Goal: Information Seeking & Learning: Learn about a topic

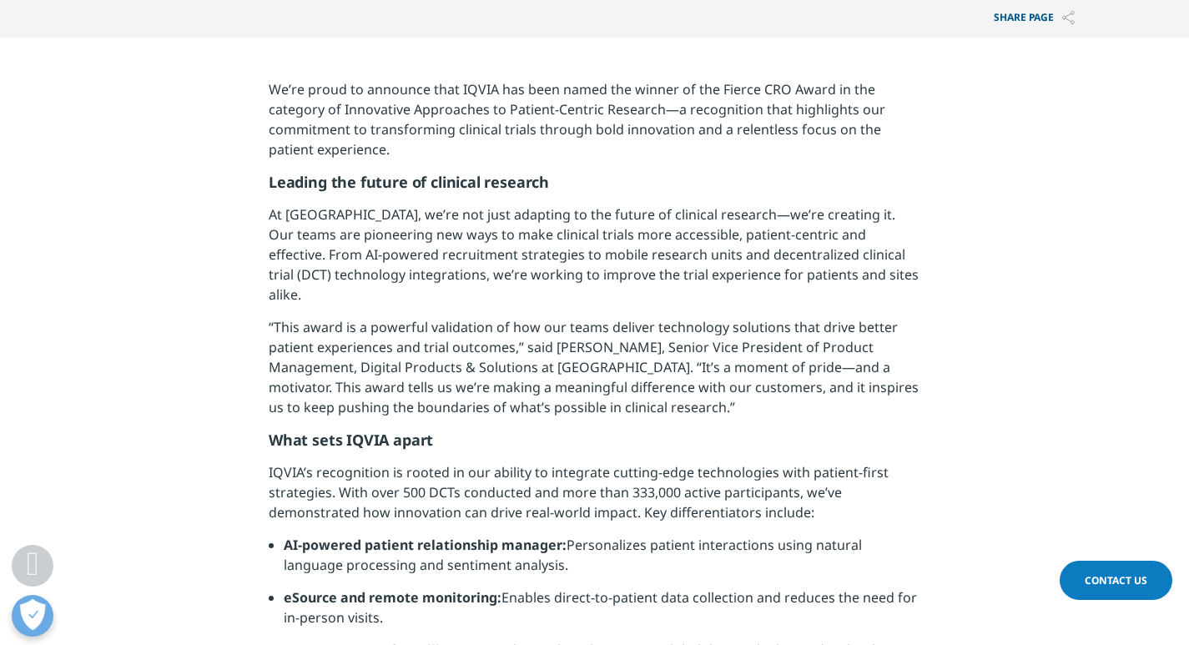
click at [481, 93] on p "We’re proud to announce that IQVIA has been named the winner of the Fierce CRO …" at bounding box center [595, 125] width 652 height 93
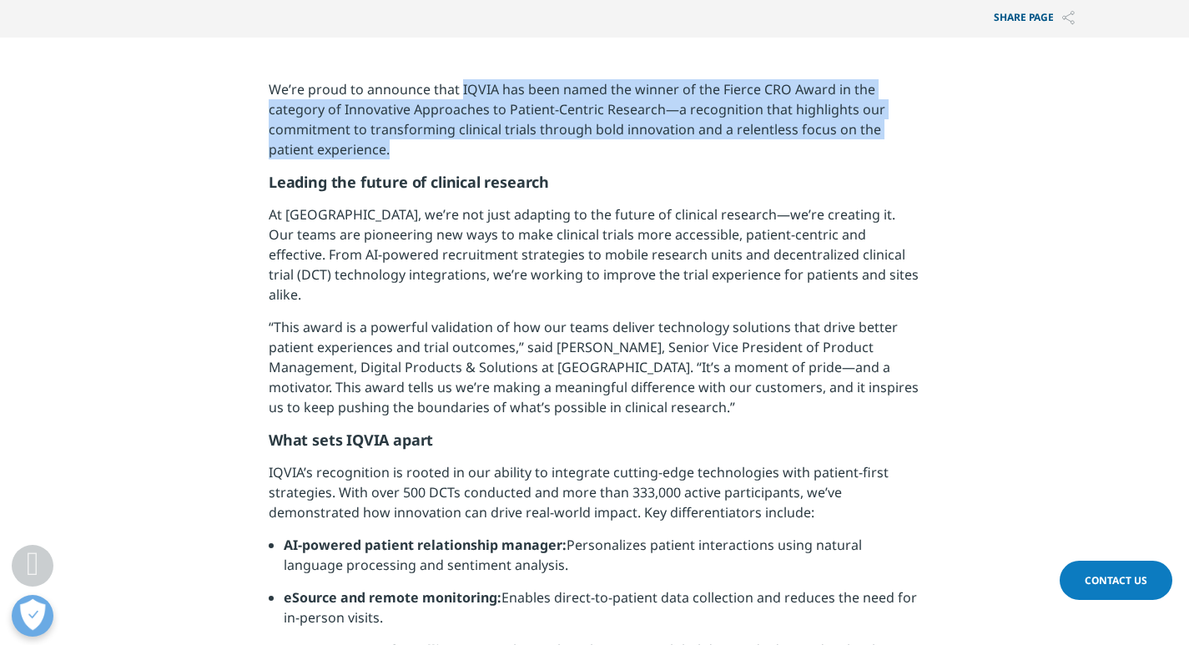
drag, startPoint x: 481, startPoint y: 93, endPoint x: 373, endPoint y: 163, distance: 128.7
click at [373, 163] on p "We’re proud to announce that IQVIA has been named the winner of the Fierce CRO …" at bounding box center [595, 125] width 652 height 93
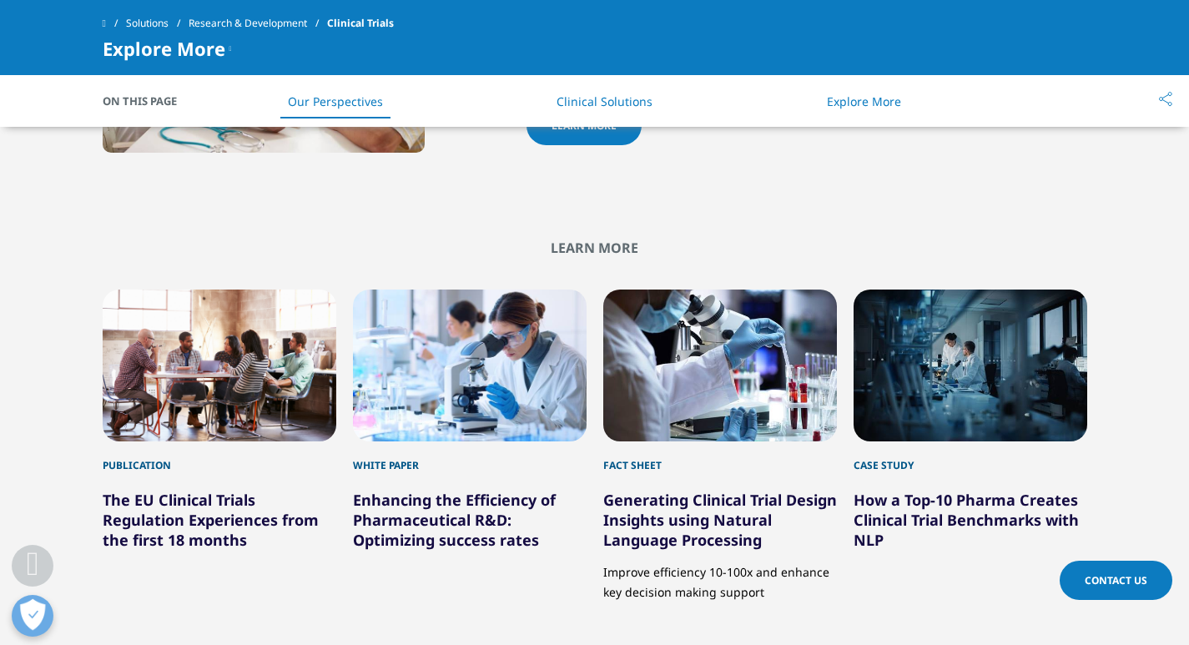
scroll to position [2920, 0]
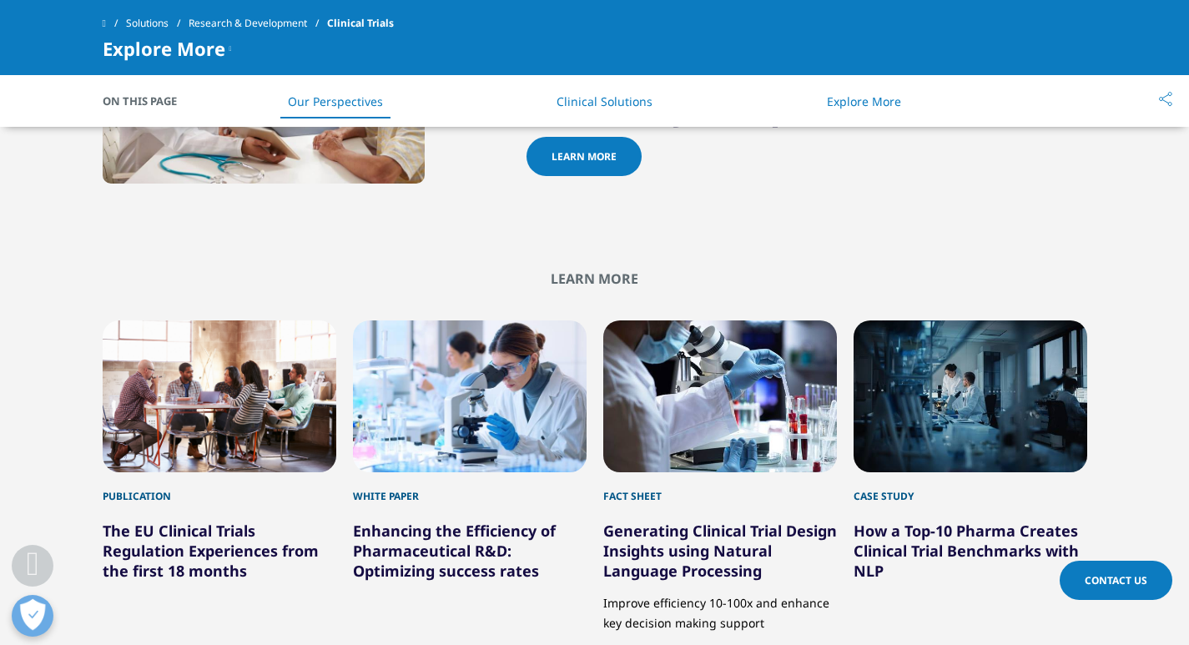
click at [580, 103] on link "Clinical Solutions" at bounding box center [604, 101] width 96 height 16
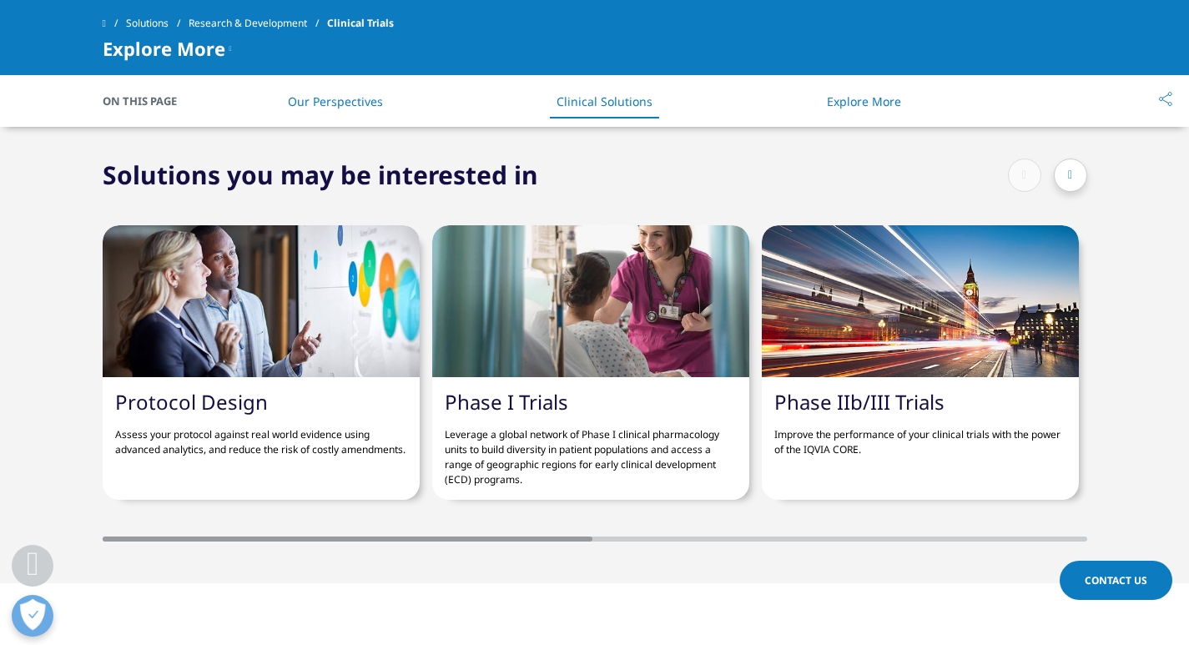
scroll to position [3668, 0]
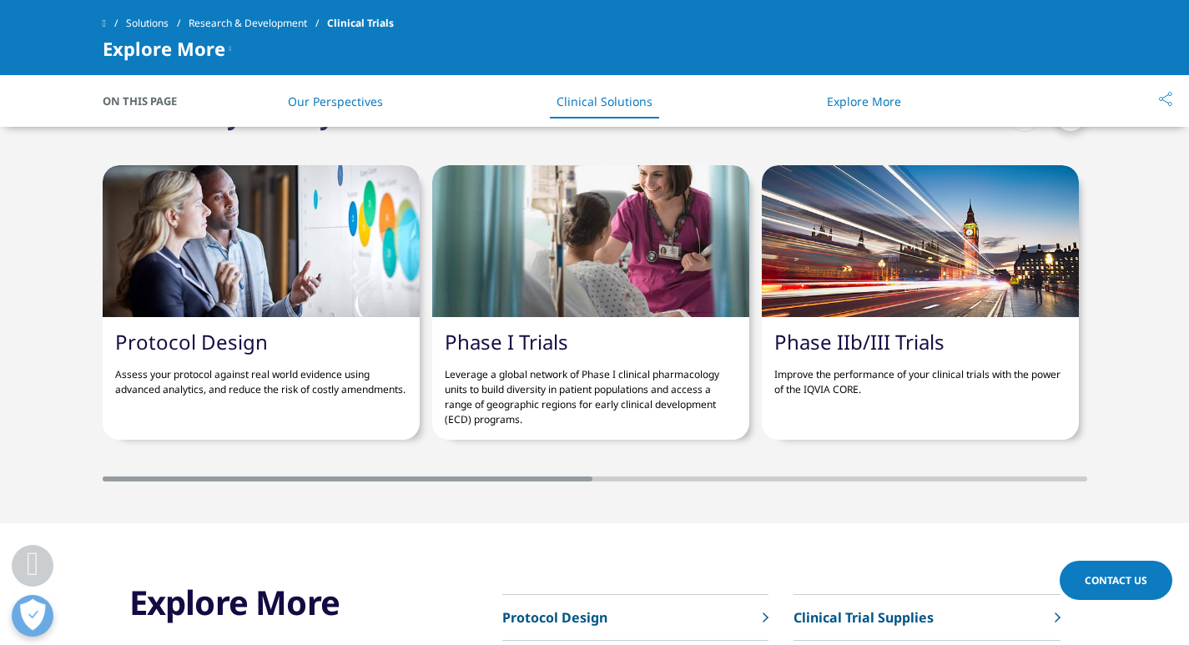
click at [510, 340] on link "Phase I Trials" at bounding box center [506, 342] width 123 height 28
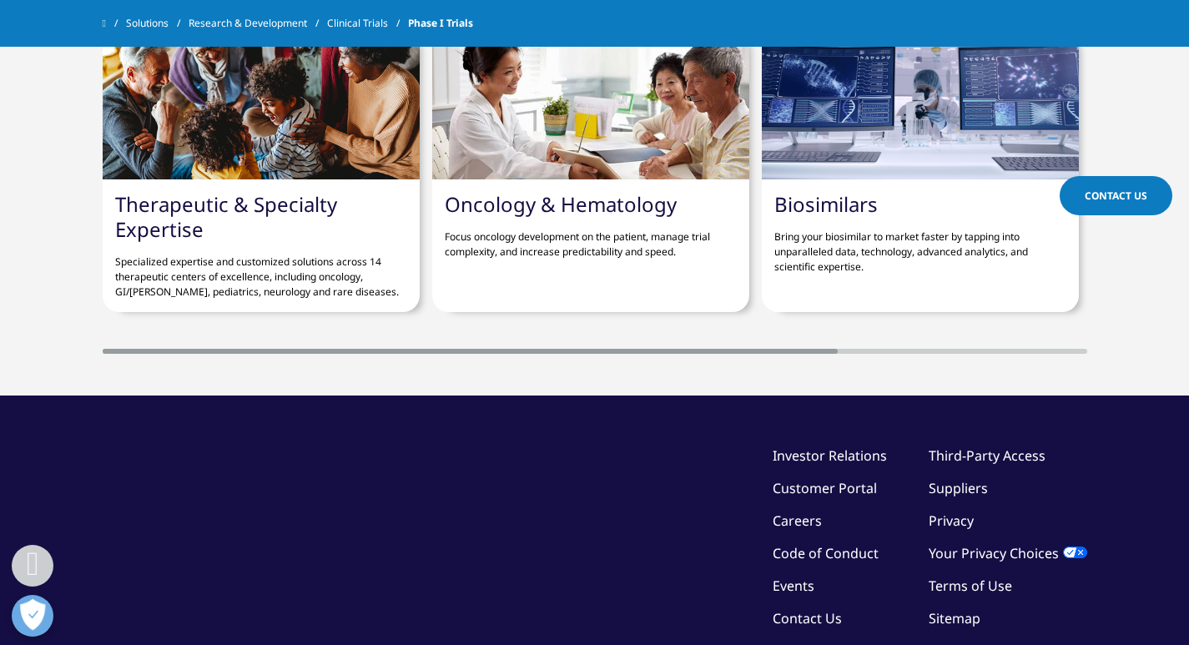
scroll to position [2022, 0]
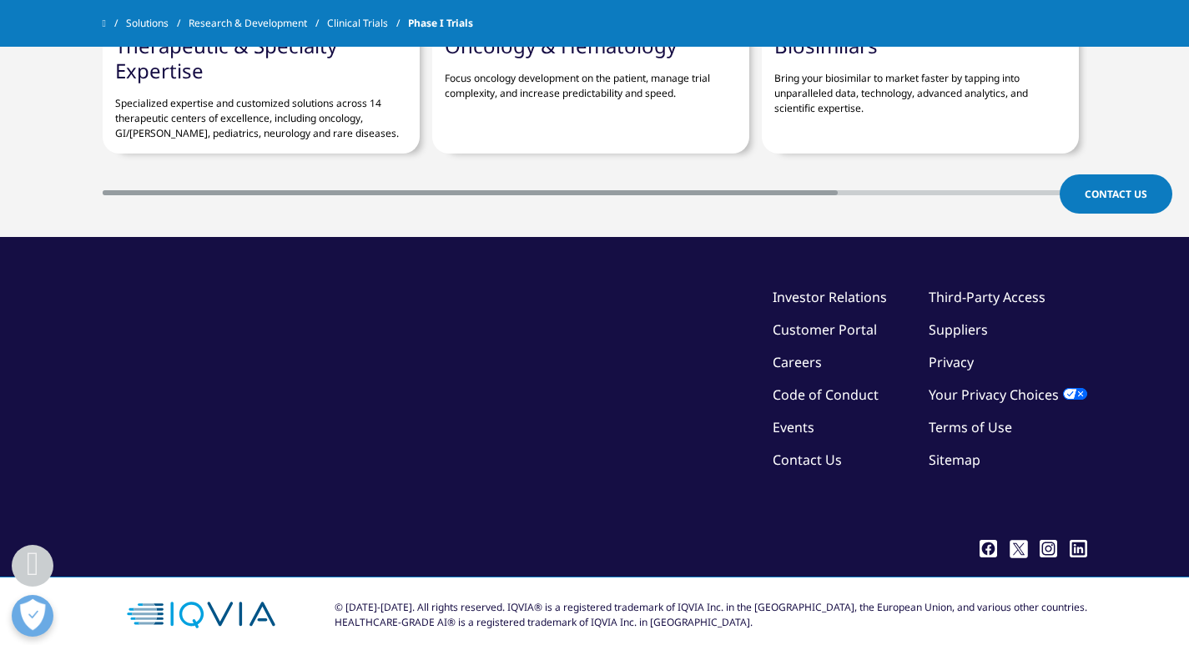
click at [559, 600] on div "© 2018-2025. All rights reserved. IQVIA® is a registered trademark of IQVIA Inc…" at bounding box center [711, 615] width 753 height 30
copy div "IQVIA"
